Goal: Task Accomplishment & Management: Use online tool/utility

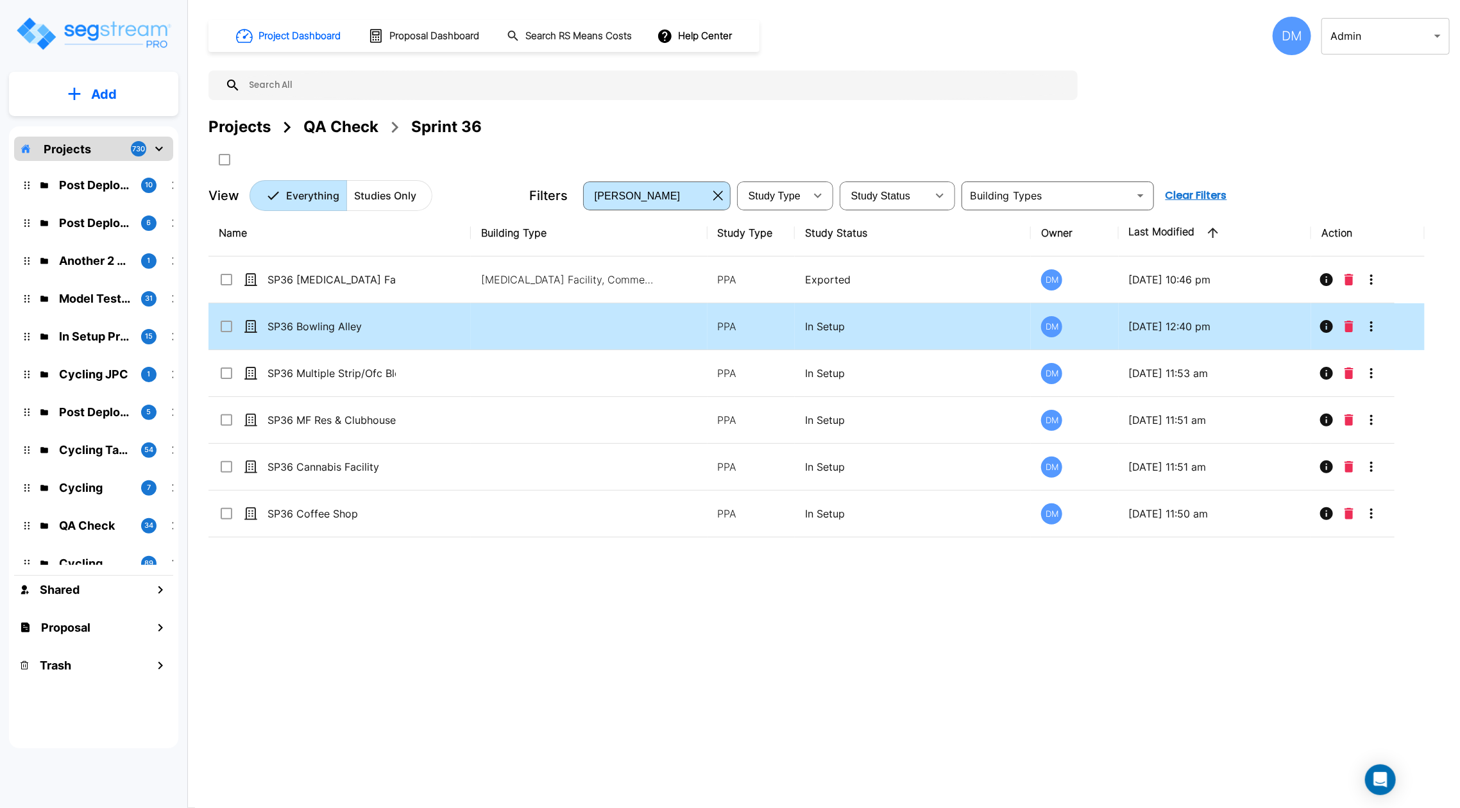
click at [277, 323] on p "SP36 Bowling Alley" at bounding box center [332, 326] width 128 height 15
checkbox input "true"
